Goal: Task Accomplishment & Management: Complete application form

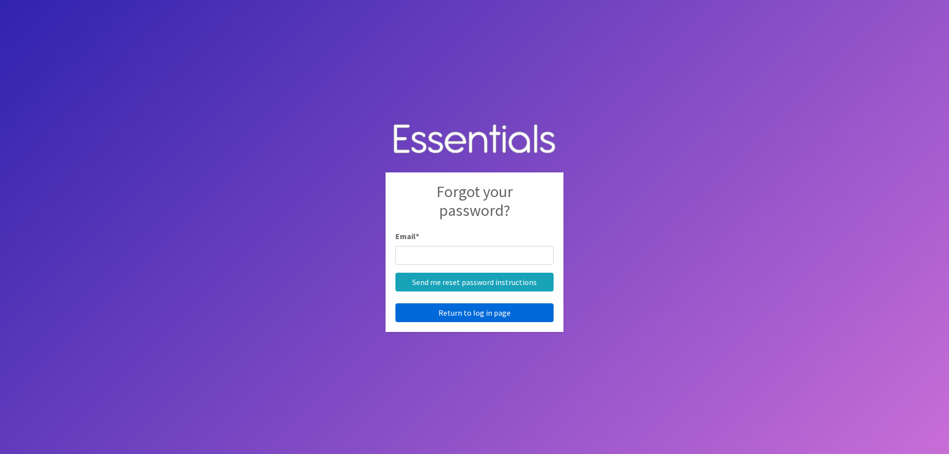
click at [501, 316] on link "Return to log in page" at bounding box center [474, 313] width 158 height 19
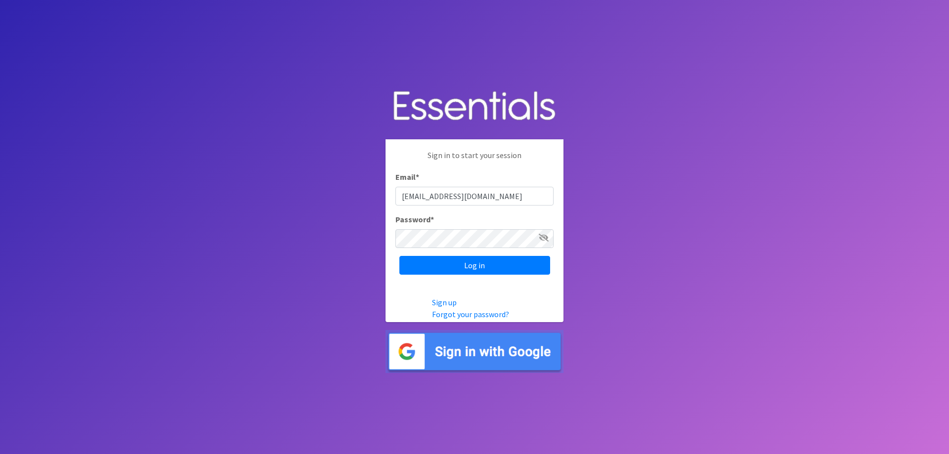
type input "thuffmaster@sdoc.org"
click at [399, 256] on input "Log in" at bounding box center [474, 265] width 151 height 19
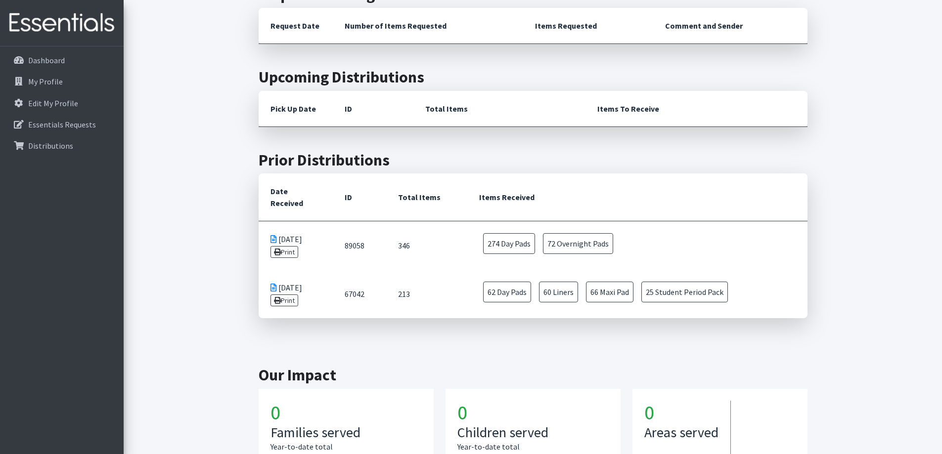
scroll to position [221, 0]
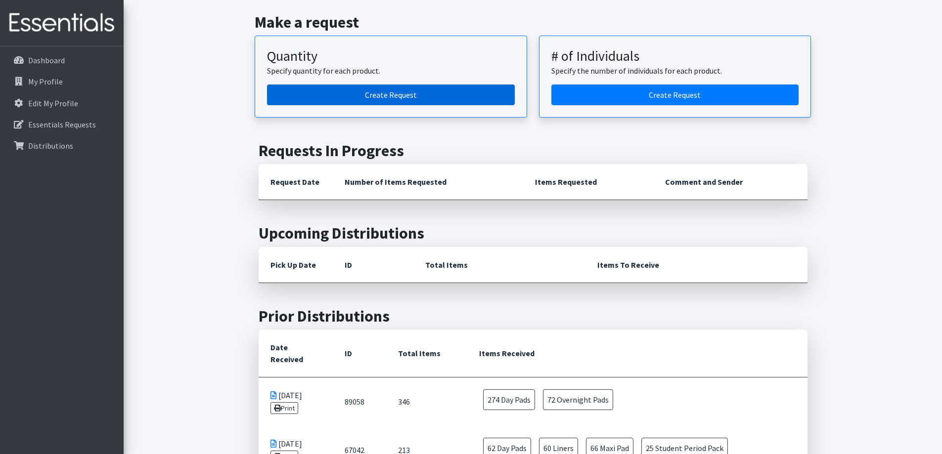
click at [392, 91] on link "Create Request" at bounding box center [391, 95] width 248 height 21
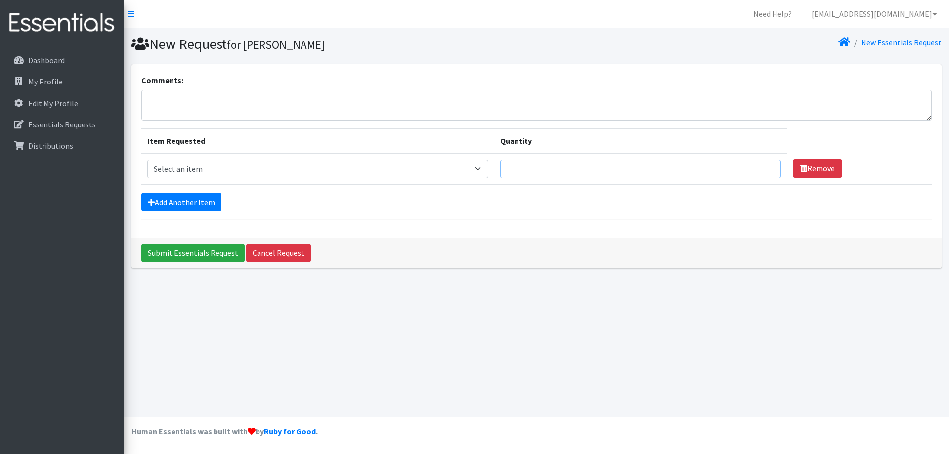
click at [571, 176] on input "Quantity" at bounding box center [640, 169] width 281 height 19
click at [483, 171] on select "Select an item (LOWCOUNTRY) DAY PADS (LOWCOUNTRY) LINERS (LOWCOUNTRY) OVERNIGHT…" at bounding box center [318, 169] width 342 height 19
click at [248, 119] on textarea "Comments:" at bounding box center [536, 105] width 791 height 31
click at [546, 169] on input "Quantity" at bounding box center [640, 169] width 281 height 19
type input "500"
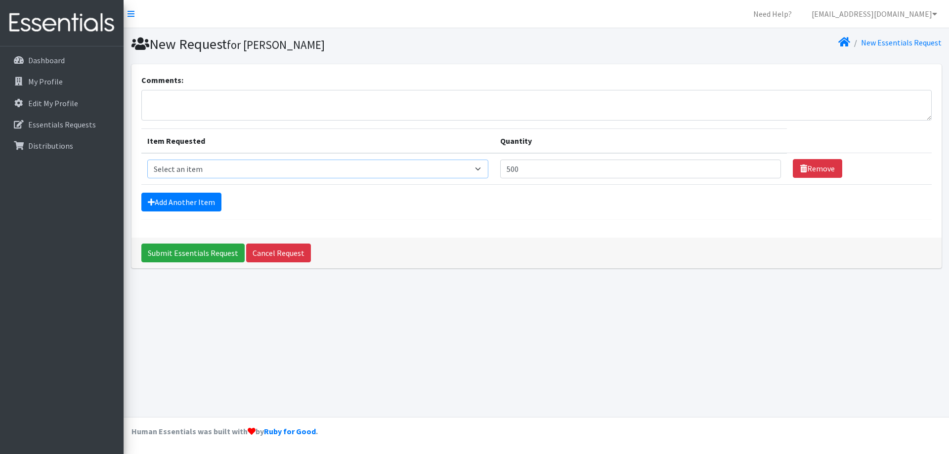
click at [450, 170] on select "Select an item (LOWCOUNTRY) DAY PADS (LOWCOUNTRY) LINERS (LOWCOUNTRY) OVERNIGHT…" at bounding box center [318, 169] width 342 height 19
click at [595, 171] on input "500" at bounding box center [640, 169] width 281 height 19
click at [47, 60] on p "Dashboard" at bounding box center [46, 60] width 37 height 10
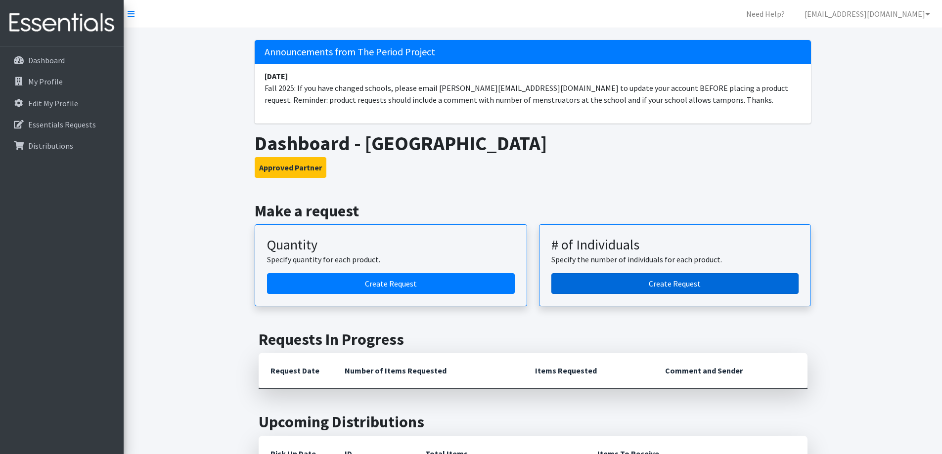
click at [678, 285] on link "Create Request" at bounding box center [675, 283] width 248 height 21
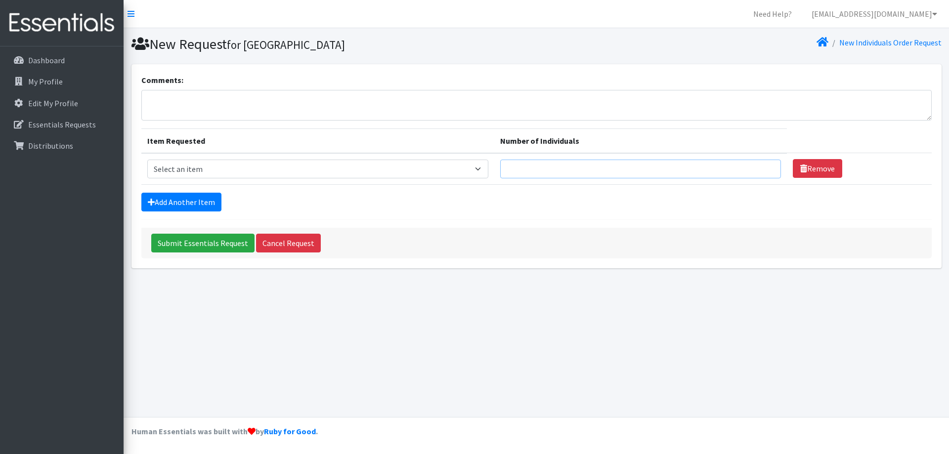
click at [547, 169] on input "Number of Individuals" at bounding box center [640, 169] width 281 height 19
type input "500"
click at [439, 176] on select "Select an item (LOWCOUNTRY) DAY PADS (LOWCOUNTRY) LINERS (LOWCOUNTRY) OVERNIGHT…" at bounding box center [318, 169] width 342 height 19
select select "13235"
click at [147, 160] on select "Select an item (LOWCOUNTRY) DAY PADS (LOWCOUNTRY) LINERS (LOWCOUNTRY) OVERNIGHT…" at bounding box center [318, 169] width 342 height 19
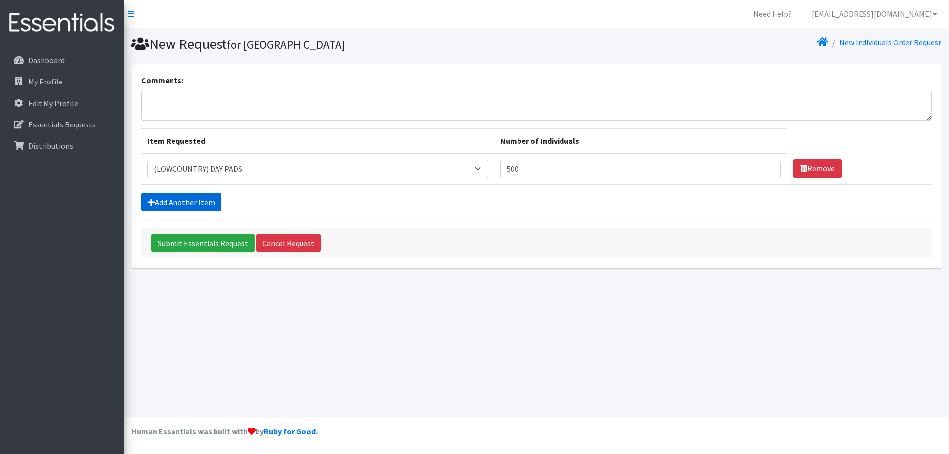
click at [207, 200] on link "Add Another Item" at bounding box center [181, 202] width 80 height 19
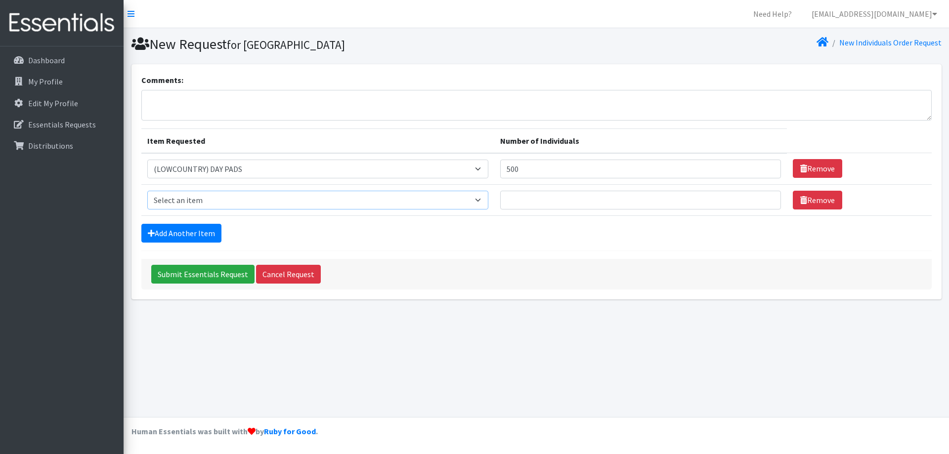
click at [236, 196] on select "Select an item (LOWCOUNTRY) DAY PADS (LOWCOUNTRY) LINERS (LOWCOUNTRY) OVERNIGHT…" at bounding box center [318, 200] width 342 height 19
select select "13236"
click at [147, 191] on select "Select an item (LOWCOUNTRY) DAY PADS (LOWCOUNTRY) LINERS (LOWCOUNTRY) OVERNIGHT…" at bounding box center [318, 200] width 342 height 19
click at [535, 202] on input "Number of Individuals" at bounding box center [640, 200] width 281 height 19
type input "500"
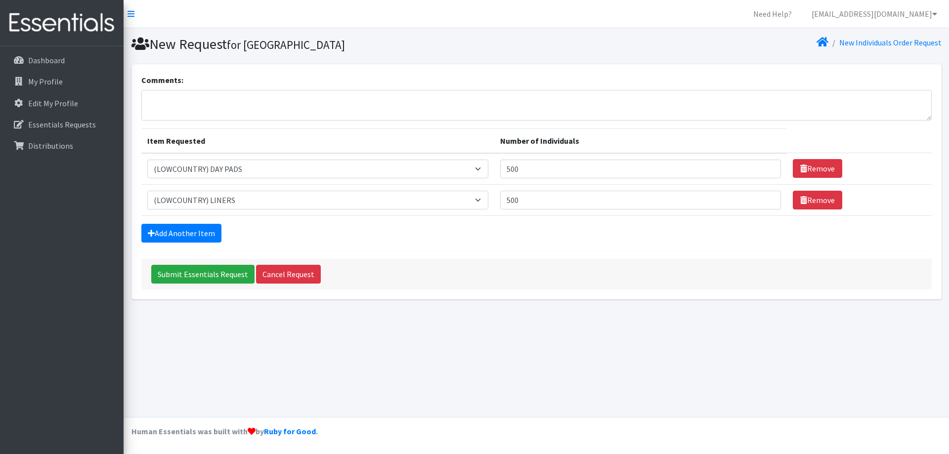
click at [433, 236] on div "Add Another Item" at bounding box center [536, 233] width 791 height 19
click at [202, 275] on input "Submit Essentials Request" at bounding box center [202, 274] width 103 height 19
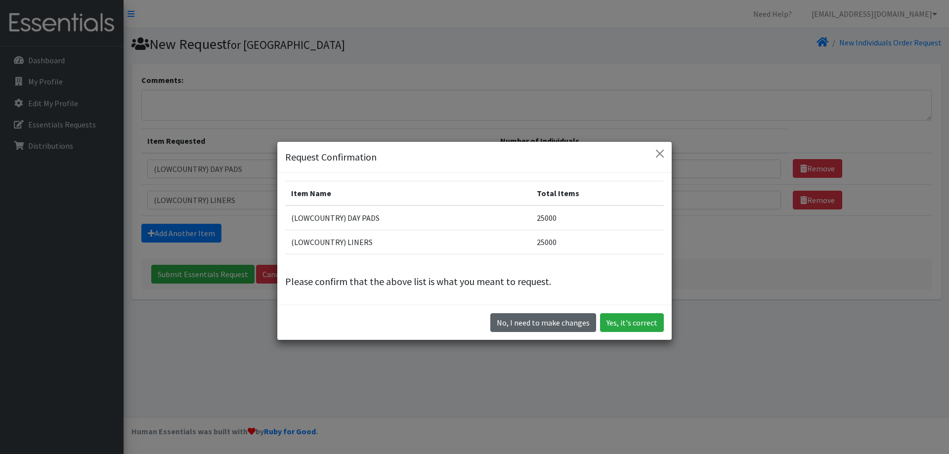
click at [562, 328] on button "No, I need to make changes" at bounding box center [543, 322] width 106 height 19
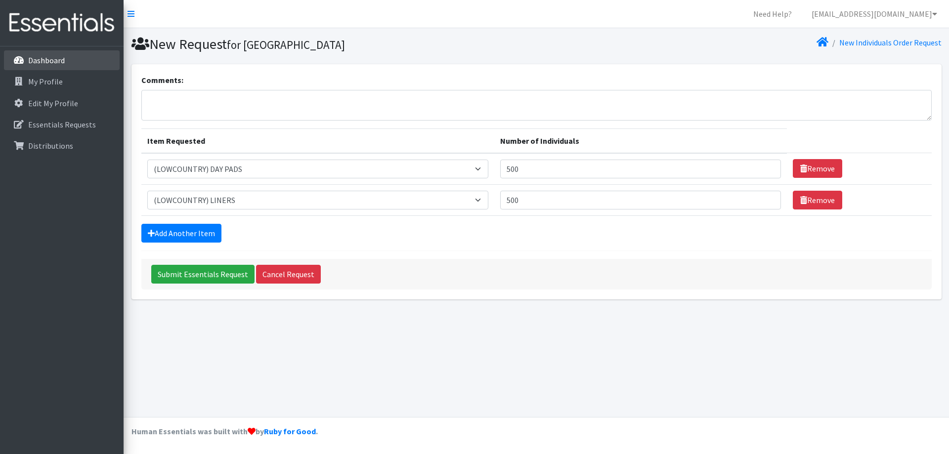
click at [41, 63] on p "Dashboard" at bounding box center [46, 60] width 37 height 10
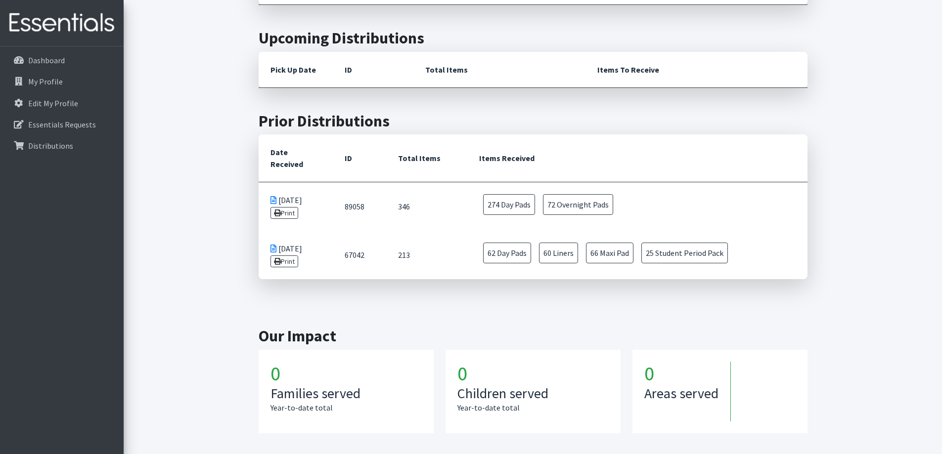
scroll to position [288, 0]
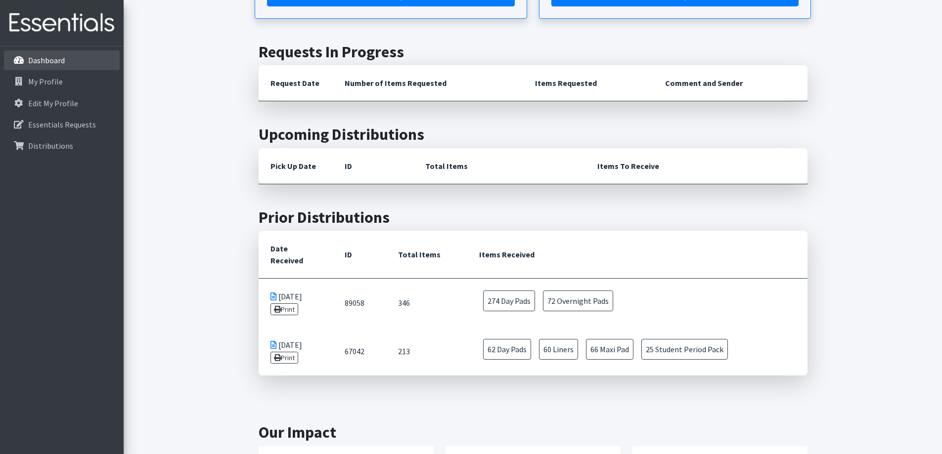
click at [74, 56] on link "Dashboard" at bounding box center [62, 60] width 116 height 20
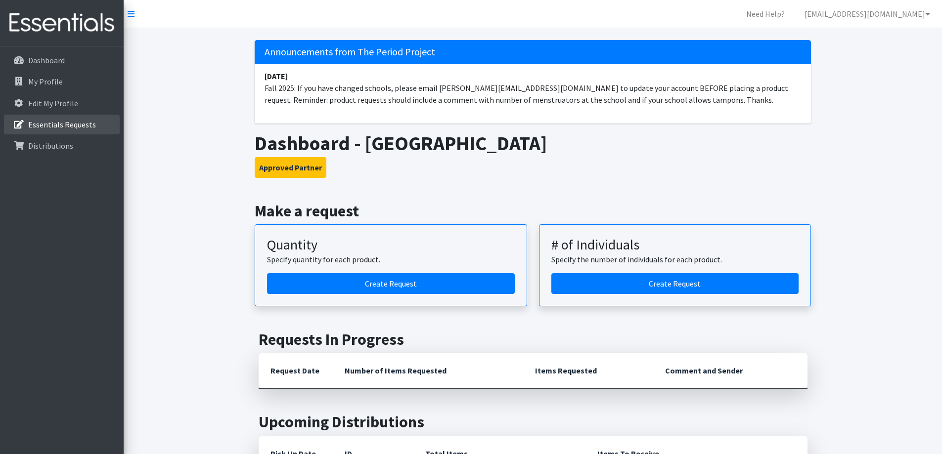
click at [79, 122] on p "Essentials Requests" at bounding box center [62, 125] width 68 height 10
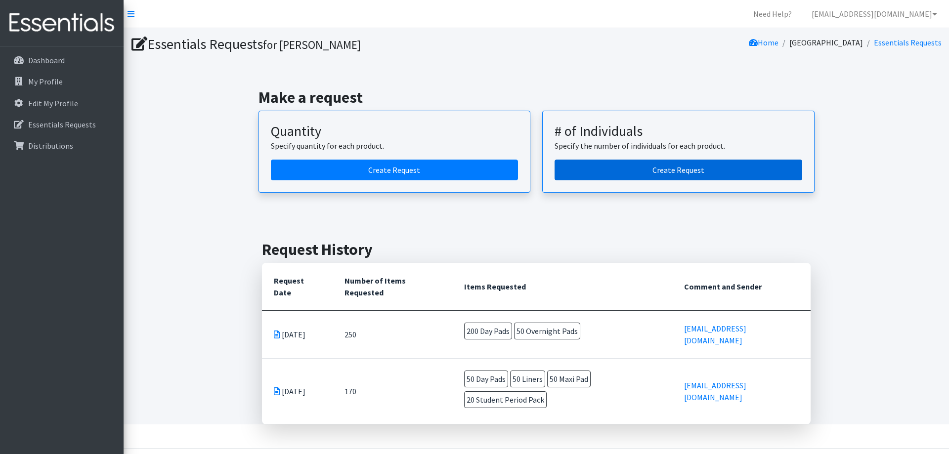
click at [678, 166] on link "Create Request" at bounding box center [679, 170] width 248 height 21
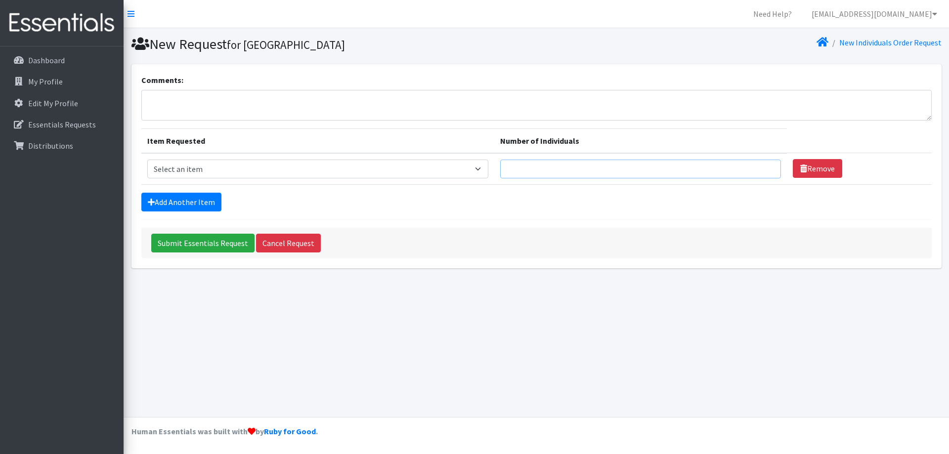
click at [676, 166] on input "Number of Individuals" at bounding box center [640, 169] width 281 height 19
type input "500"
click at [484, 171] on select "Select an item (LOWCOUNTRY) DAY PADS (LOWCOUNTRY) LINERS (LOWCOUNTRY) OVERNIGHT…" at bounding box center [318, 169] width 342 height 19
select select "13235"
click at [147, 160] on select "Select an item (LOWCOUNTRY) DAY PADS (LOWCOUNTRY) LINERS (LOWCOUNTRY) OVERNIGHT…" at bounding box center [318, 169] width 342 height 19
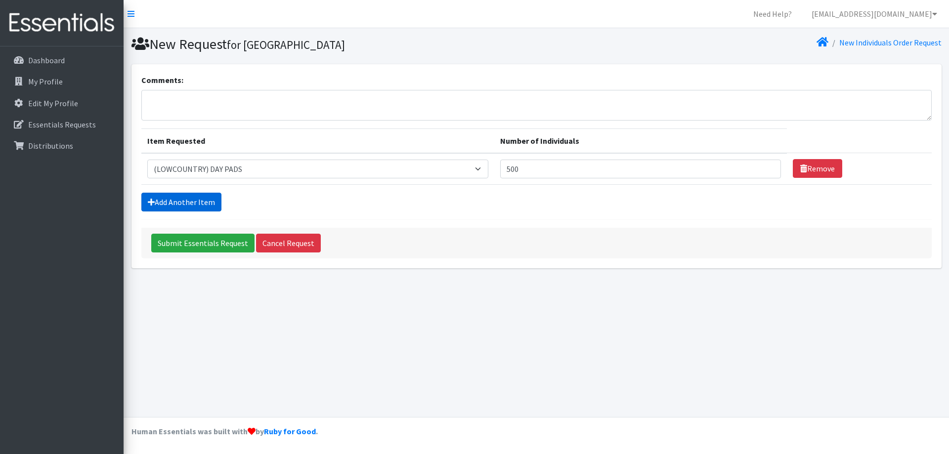
click at [200, 204] on link "Add Another Item" at bounding box center [181, 202] width 80 height 19
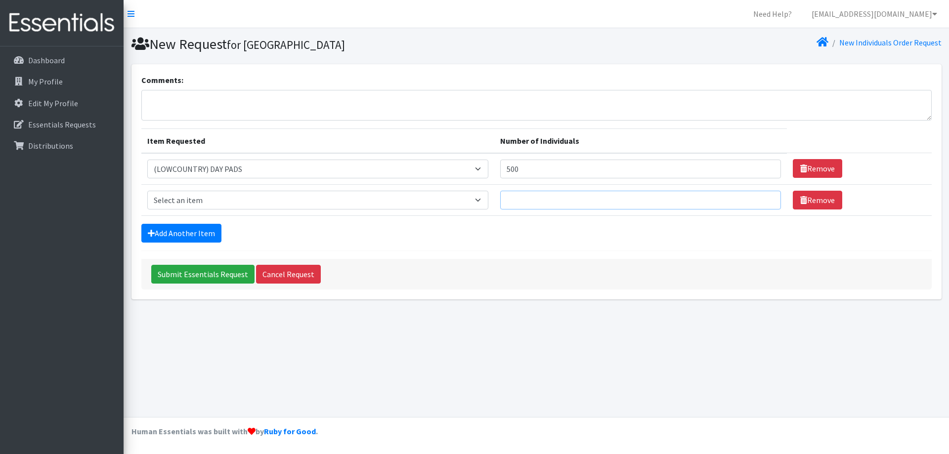
click at [526, 200] on input "Number of Individuals" at bounding box center [640, 200] width 281 height 19
type input "500"
click at [481, 203] on select "Select an item (LOWCOUNTRY) DAY PADS (LOWCOUNTRY) LINERS (LOWCOUNTRY) OVERNIGHT…" at bounding box center [318, 200] width 342 height 19
select select "13236"
click at [147, 191] on select "Select an item (LOWCOUNTRY) DAY PADS (LOWCOUNTRY) LINERS (LOWCOUNTRY) OVERNIGHT…" at bounding box center [318, 200] width 342 height 19
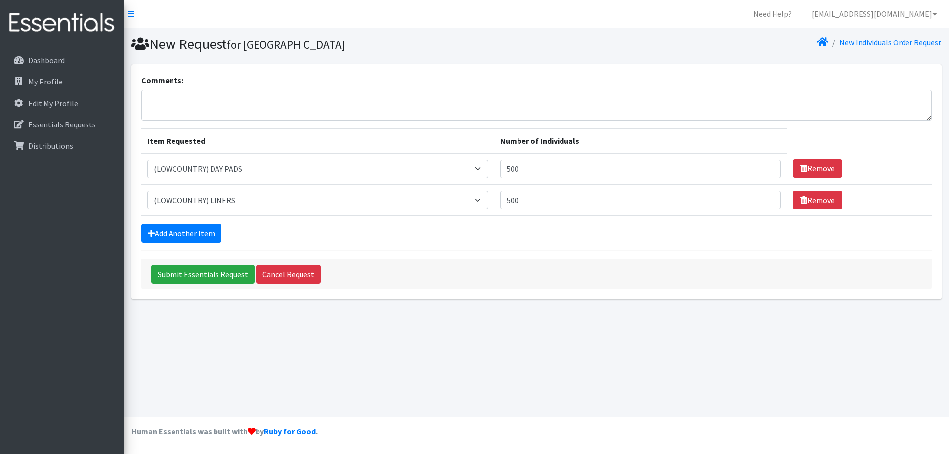
click at [377, 234] on div "Add Another Item" at bounding box center [536, 233] width 791 height 19
click at [229, 276] on input "Submit Essentials Request" at bounding box center [202, 274] width 103 height 19
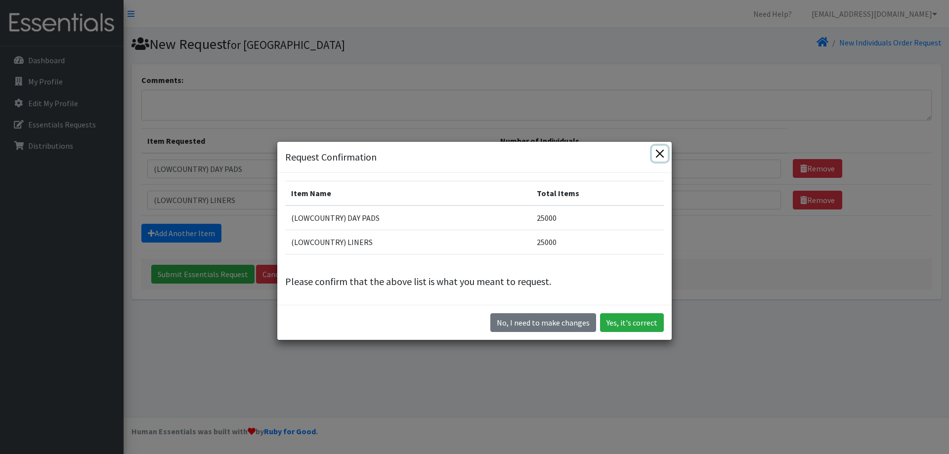
click at [654, 147] on button "Close" at bounding box center [660, 154] width 16 height 16
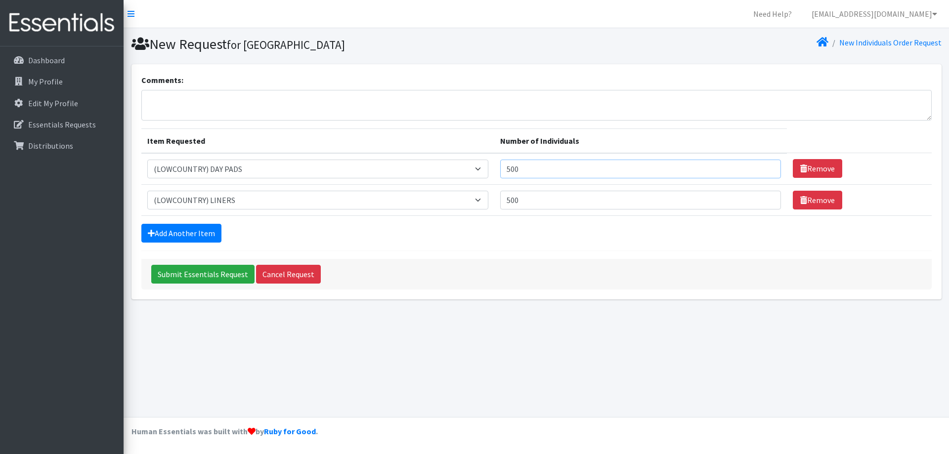
click at [539, 173] on input "500" at bounding box center [640, 169] width 281 height 19
type input "5"
type input "300"
click at [540, 200] on input "500" at bounding box center [640, 200] width 281 height 19
type input "5"
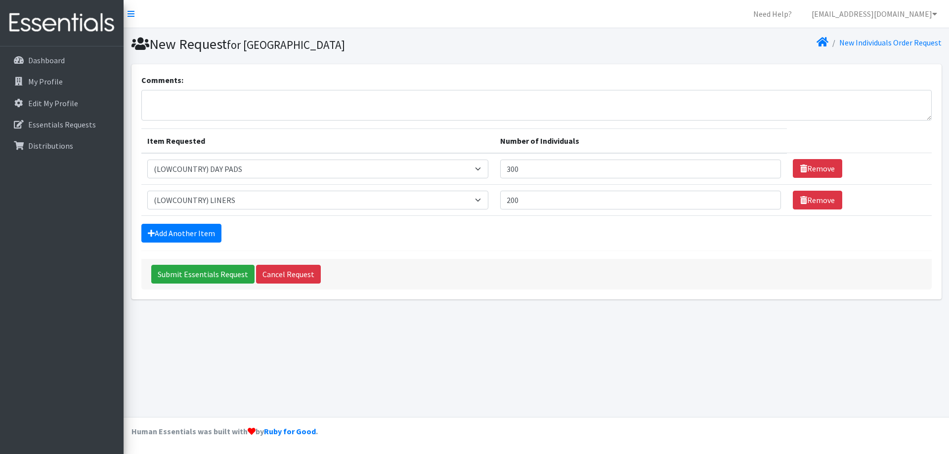
click at [548, 231] on div "Add Another Item" at bounding box center [536, 233] width 791 height 19
click at [215, 273] on input "Submit Essentials Request" at bounding box center [202, 274] width 103 height 19
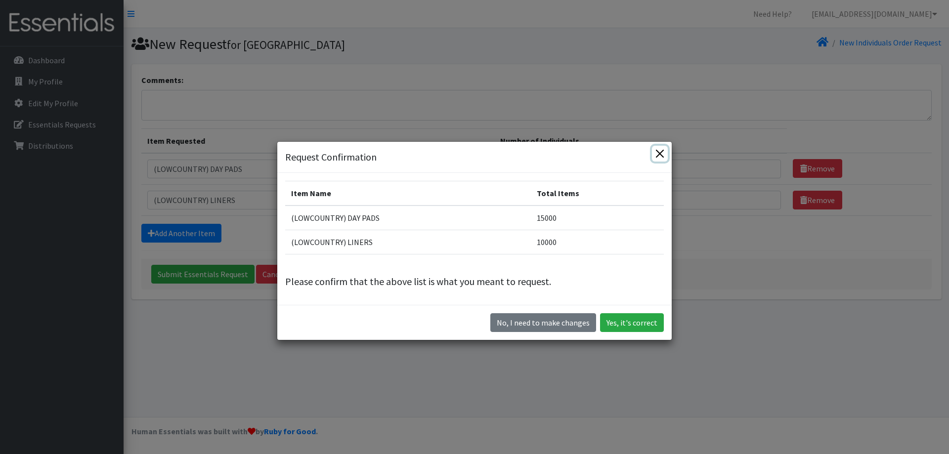
click at [657, 157] on button "Close" at bounding box center [660, 154] width 16 height 16
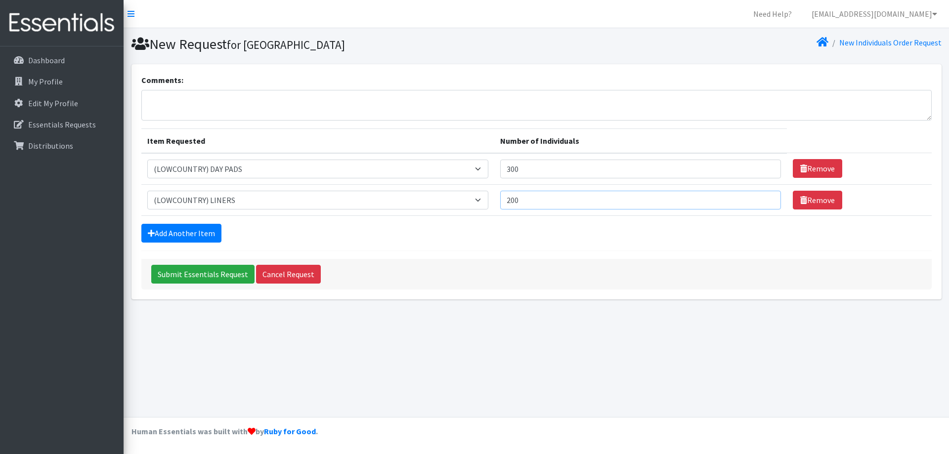
click at [523, 199] on input "200" at bounding box center [640, 200] width 281 height 19
click at [523, 201] on input "200" at bounding box center [640, 200] width 281 height 19
click at [522, 201] on input "200" at bounding box center [640, 200] width 281 height 19
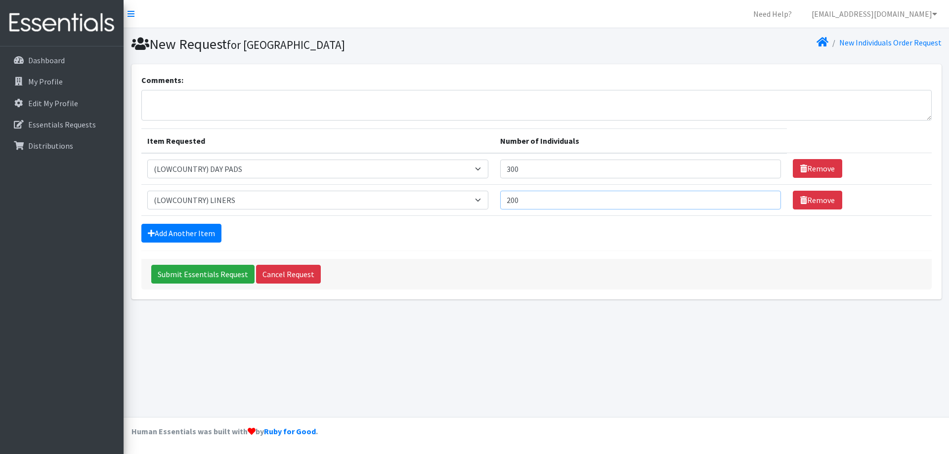
click at [522, 201] on input "200" at bounding box center [640, 200] width 281 height 19
click at [517, 199] on input "200" at bounding box center [640, 200] width 281 height 19
type input "100"
click at [547, 171] on input "300" at bounding box center [640, 169] width 281 height 19
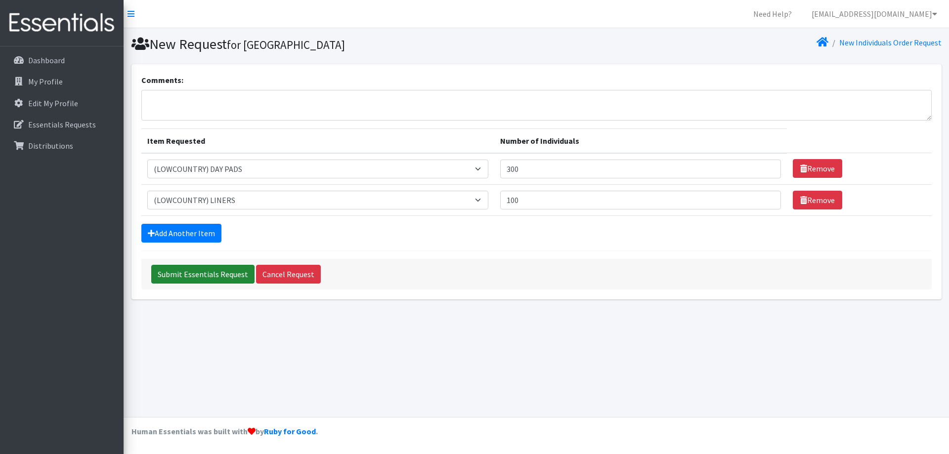
click at [174, 275] on input "Submit Essentials Request" at bounding box center [202, 274] width 103 height 19
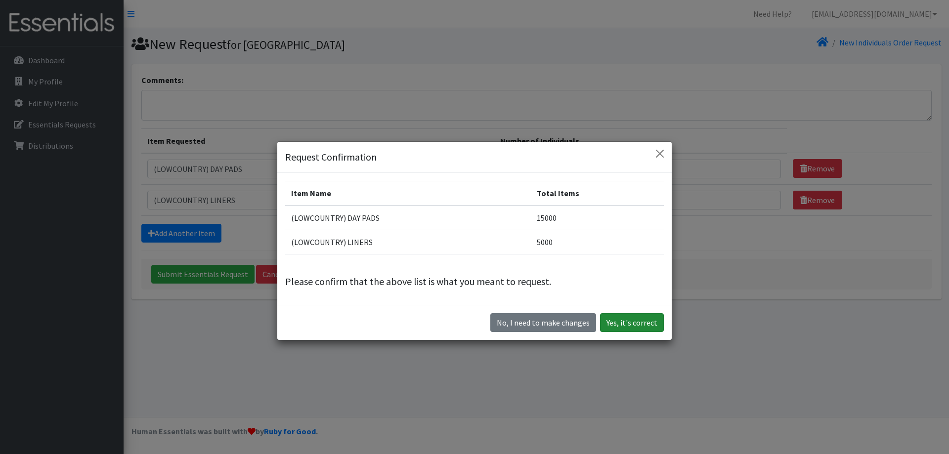
click at [623, 322] on button "Yes, it's correct" at bounding box center [632, 322] width 64 height 19
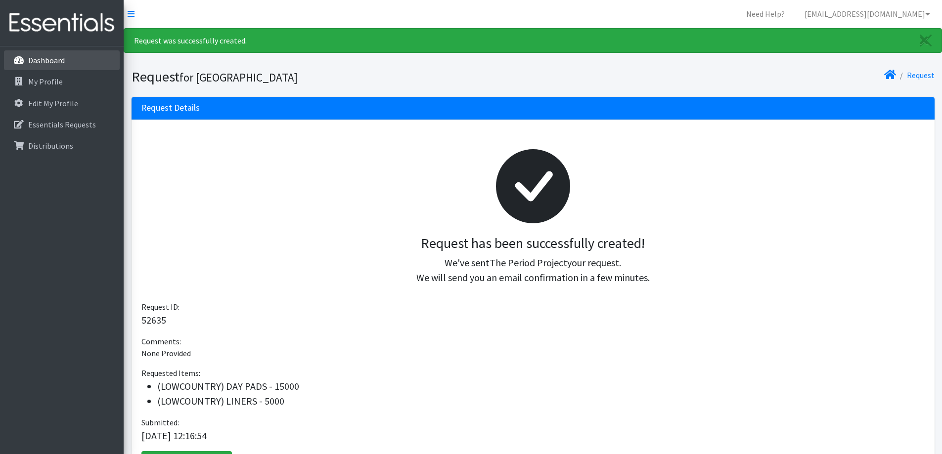
click at [38, 57] on p "Dashboard" at bounding box center [46, 60] width 37 height 10
